Goal: Check status: Check status

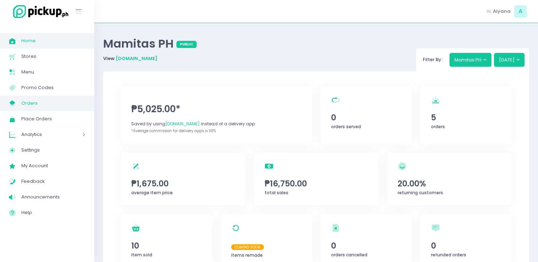
click at [41, 107] on span "Orders" at bounding box center [53, 103] width 64 height 9
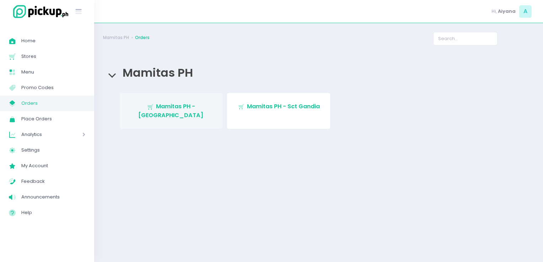
click at [161, 106] on span "Mamitas PH - [GEOGRAPHIC_DATA]" at bounding box center [170, 110] width 65 height 17
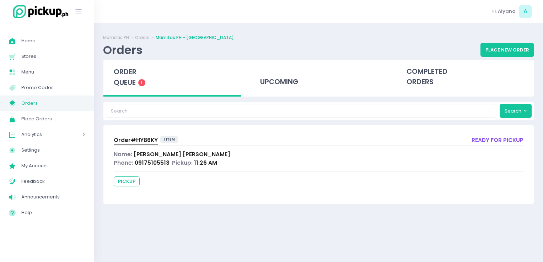
click at [142, 138] on span "Order# HY86KY" at bounding box center [136, 139] width 44 height 7
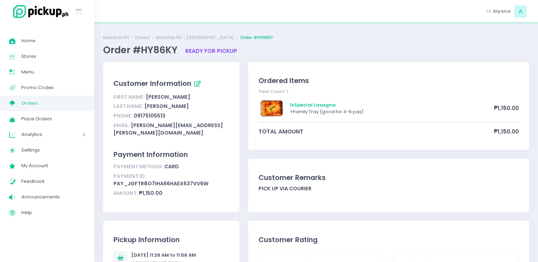
click at [28, 102] on span "Orders" at bounding box center [53, 103] width 64 height 9
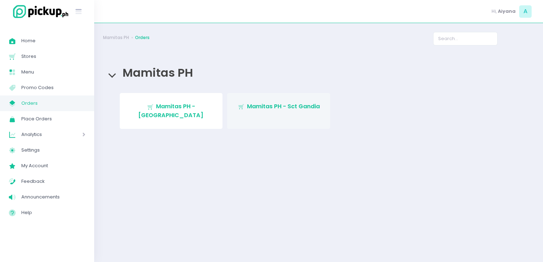
click at [279, 106] on span "Mamitas PH - Sct Gandia" at bounding box center [283, 106] width 73 height 8
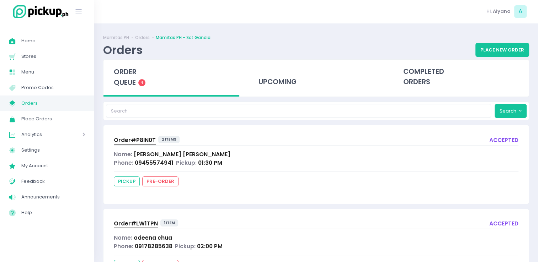
click at [58, 102] on span "Orders" at bounding box center [53, 103] width 64 height 9
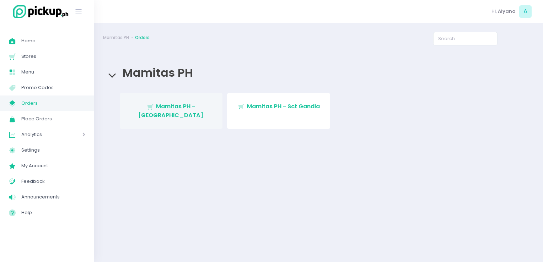
click at [145, 103] on span "Mamitas PH - [GEOGRAPHIC_DATA]" at bounding box center [170, 110] width 65 height 17
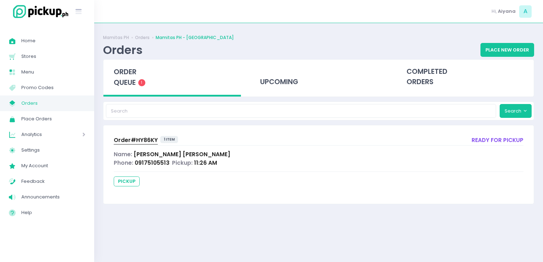
click at [37, 102] on span "Orders" at bounding box center [53, 103] width 64 height 9
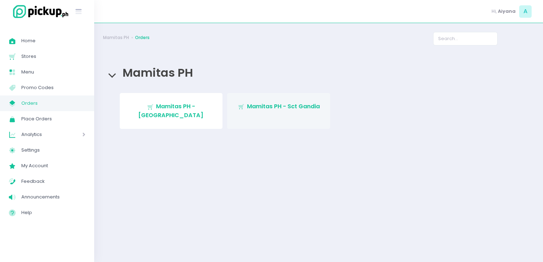
click at [276, 116] on link "Stockholm-icons / Shopping / Cart1 Created with Sketch. Mamitas PH - Sct Gandia" at bounding box center [278, 111] width 103 height 36
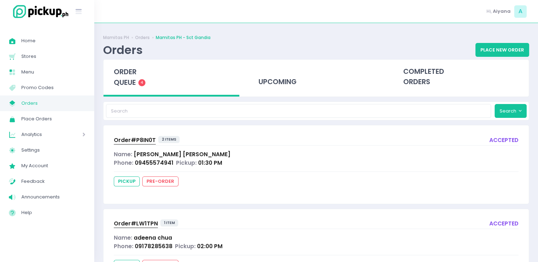
click at [50, 105] on span "Orders" at bounding box center [53, 103] width 64 height 9
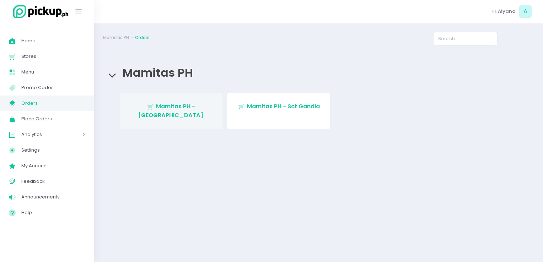
click at [174, 112] on link "Stockholm-icons / Shopping / Cart1 Created with Sketch. Mamitas PH - [GEOGRAPHI…" at bounding box center [171, 111] width 103 height 36
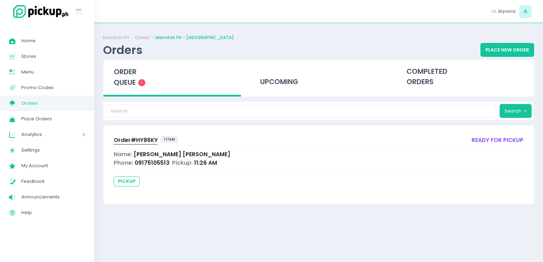
click at [133, 138] on span "Order# HY86KY" at bounding box center [136, 139] width 44 height 7
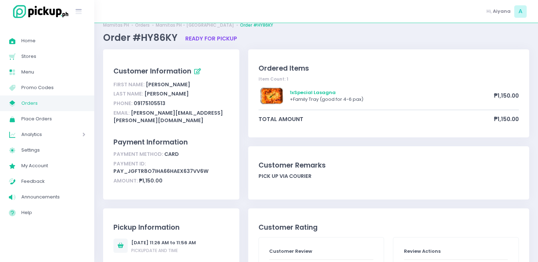
scroll to position [14, 0]
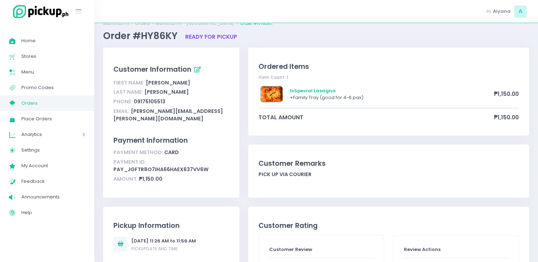
click at [39, 107] on span "Orders" at bounding box center [53, 103] width 64 height 9
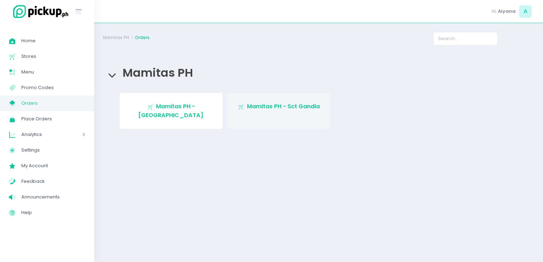
click at [278, 97] on link "Stockholm-icons / Shopping / Cart1 Created with Sketch. Mamitas PH - Sct Gandia" at bounding box center [278, 111] width 103 height 36
